Goal: Task Accomplishment & Management: Manage account settings

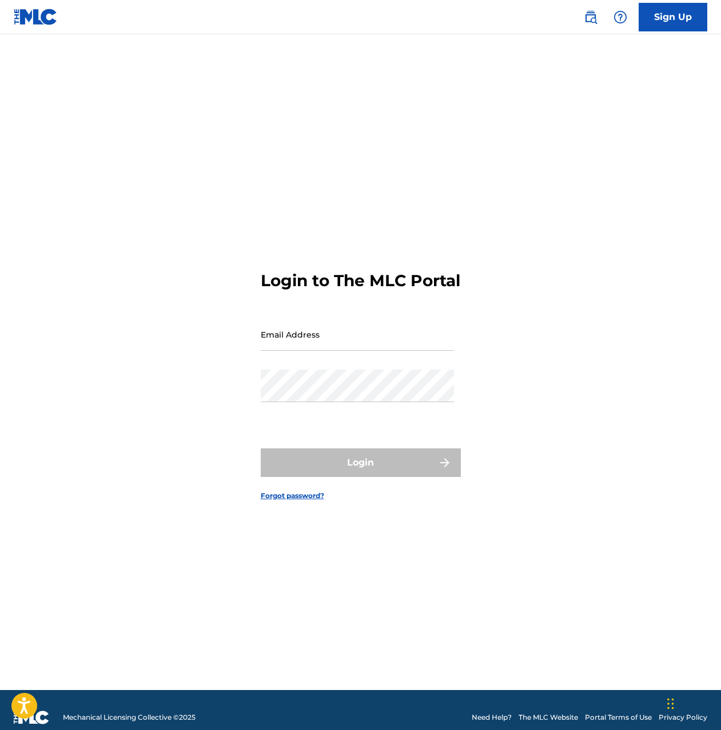
click at [363, 346] on input "Email Address" at bounding box center [357, 334] width 193 height 33
type input "[EMAIL_ADDRESS][DOMAIN_NAME]"
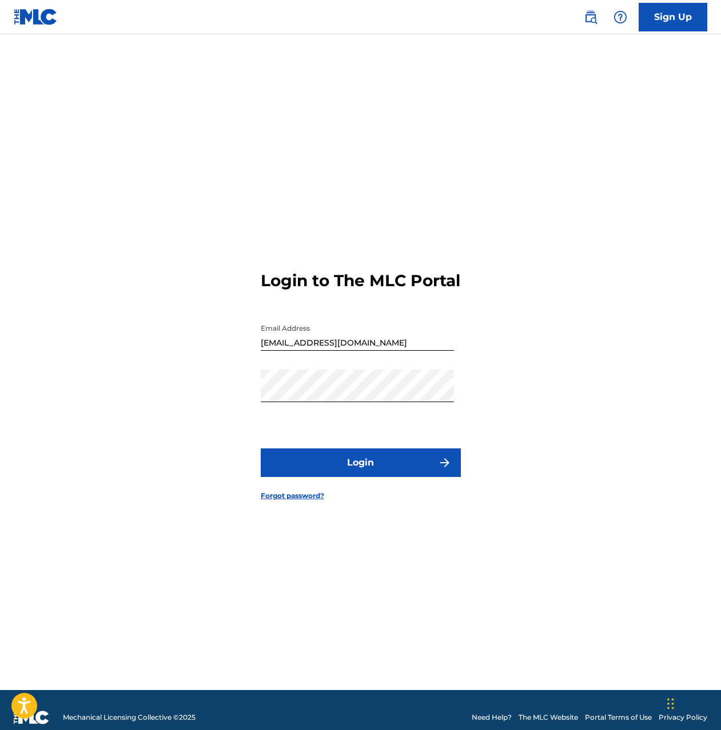
click at [357, 477] on button "Login" at bounding box center [361, 463] width 200 height 29
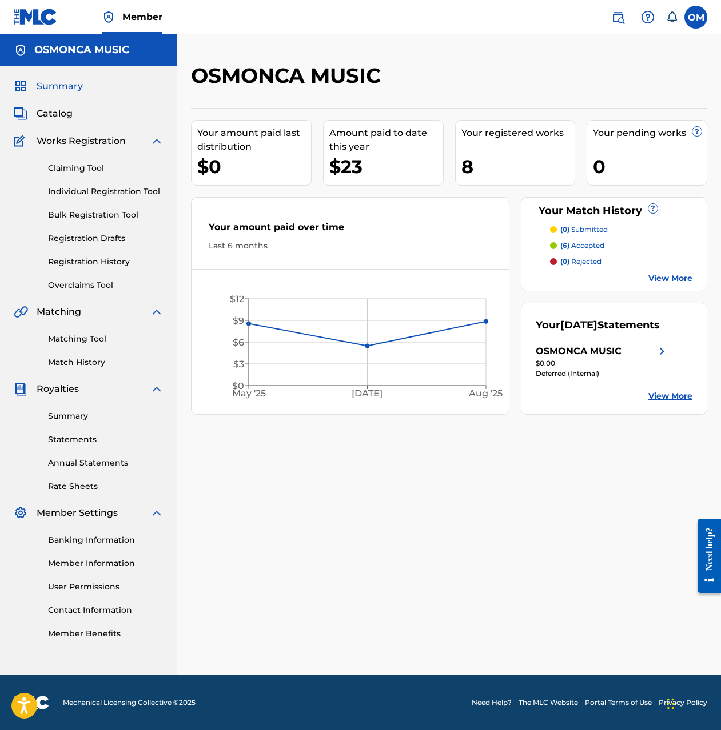
click at [693, 17] on label at bounding box center [695, 17] width 23 height 23
click at [695, 17] on input "OM [PERSON_NAME] [EMAIL_ADDRESS][DOMAIN_NAME] Notification Preferences Profile …" at bounding box center [695, 17] width 0 height 0
click at [583, 161] on p "Log out" at bounding box center [584, 162] width 27 height 10
click at [695, 17] on input "OM [PERSON_NAME] [EMAIL_ADDRESS][DOMAIN_NAME] Notification Preferences Profile …" at bounding box center [695, 17] width 0 height 0
